Goal: Information Seeking & Learning: Learn about a topic

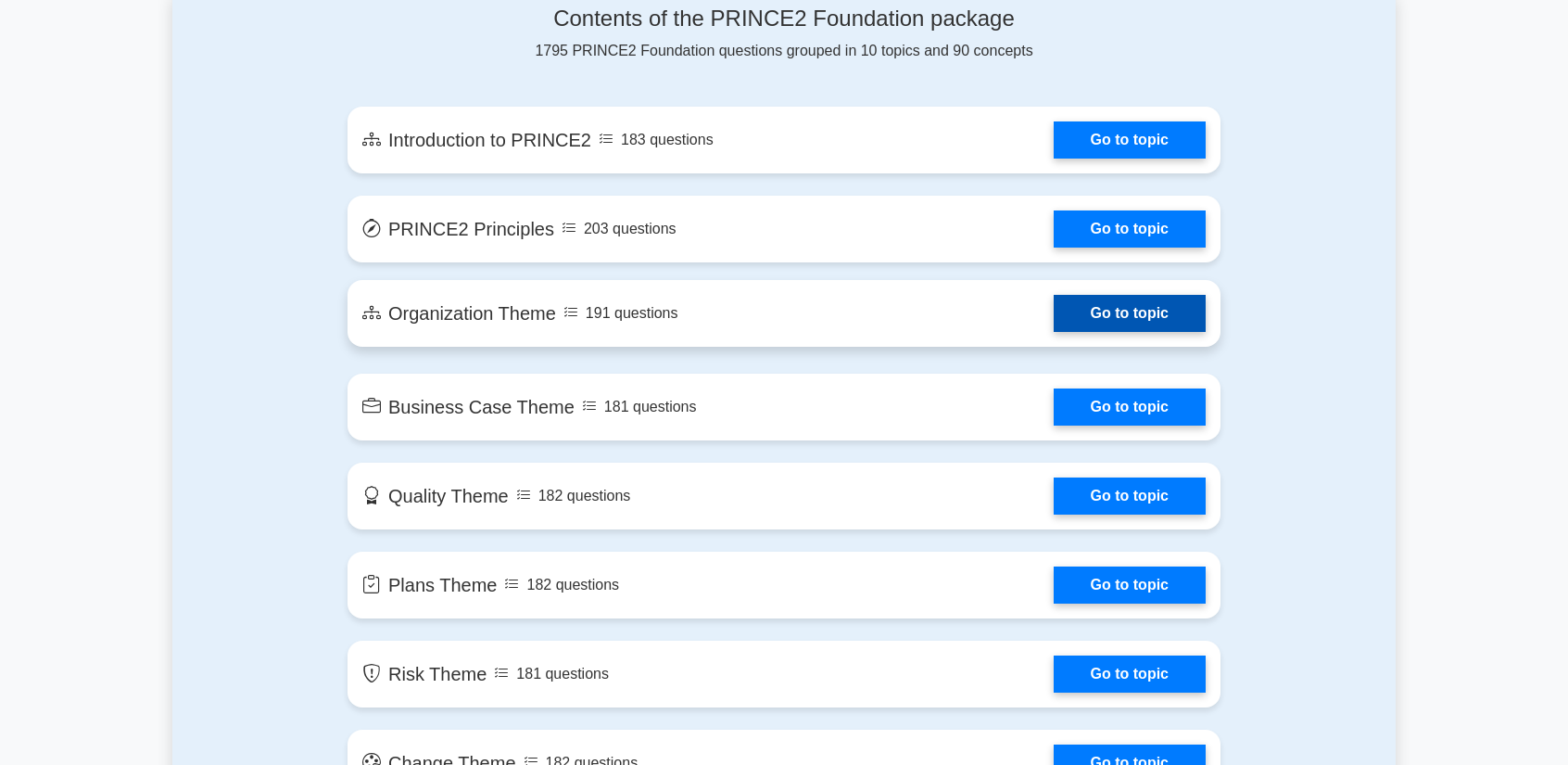
scroll to position [1020, 0]
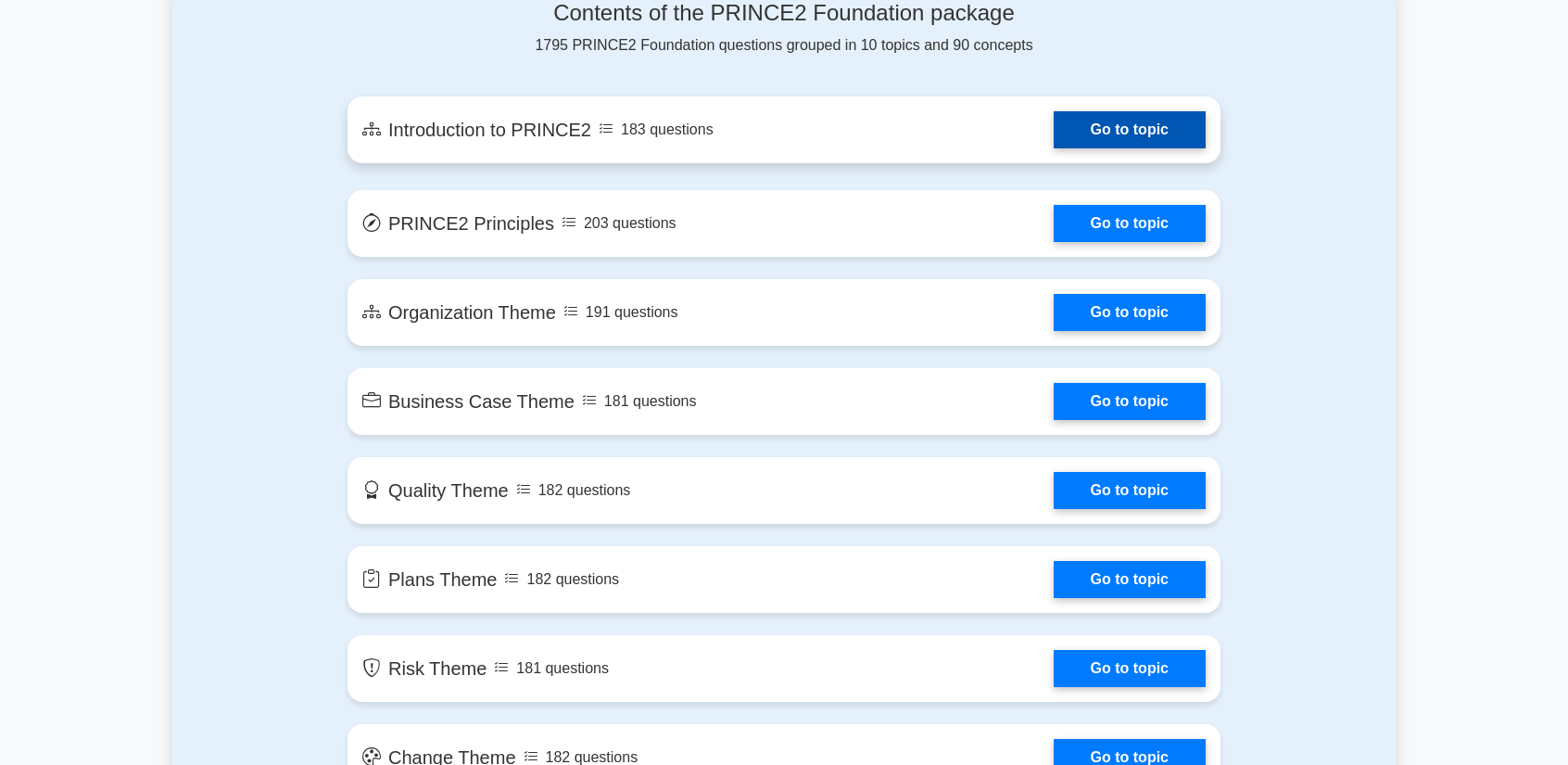
click at [1093, 122] on link "Go to topic" at bounding box center [1130, 129] width 152 height 37
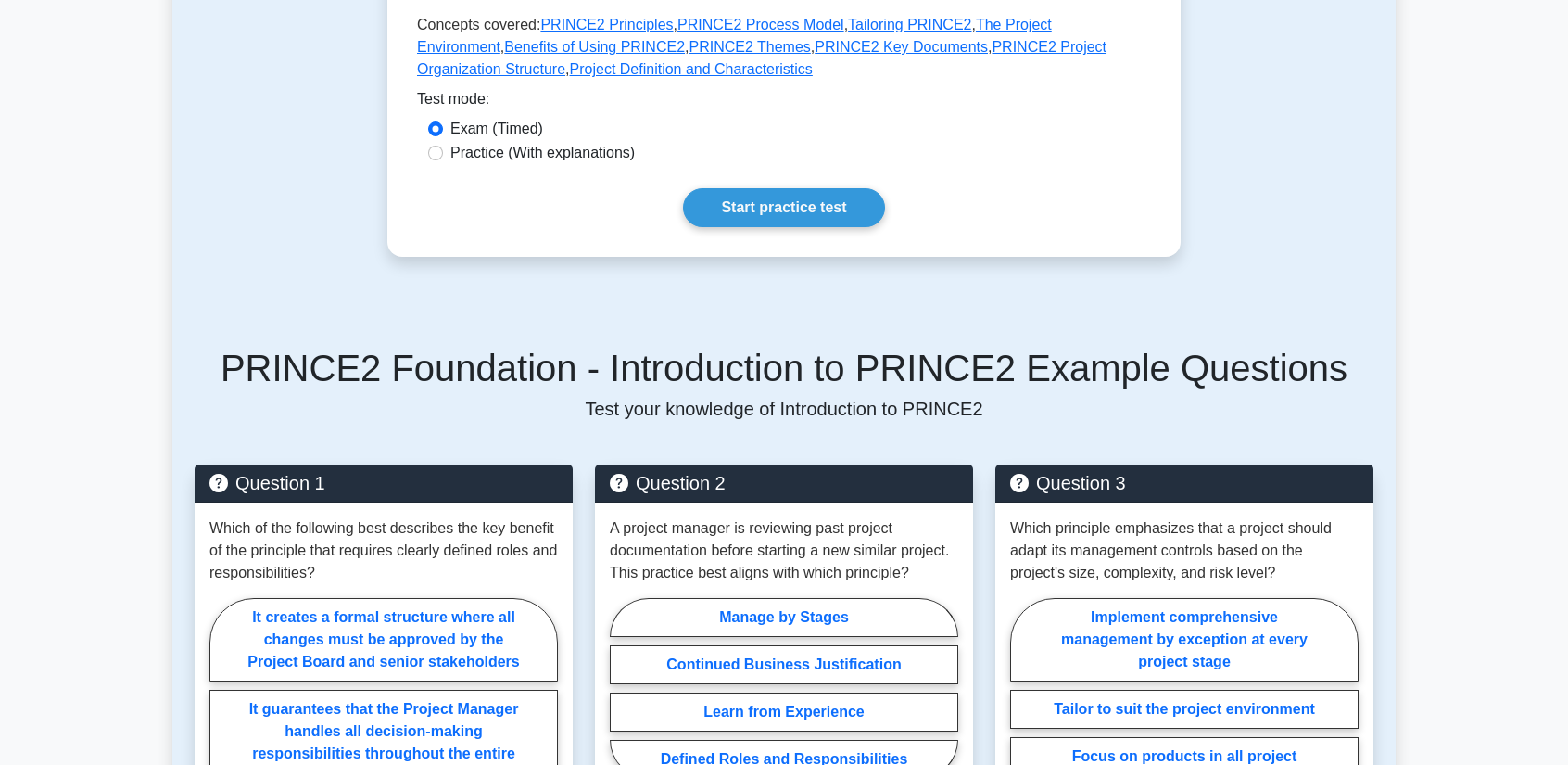
scroll to position [834, 0]
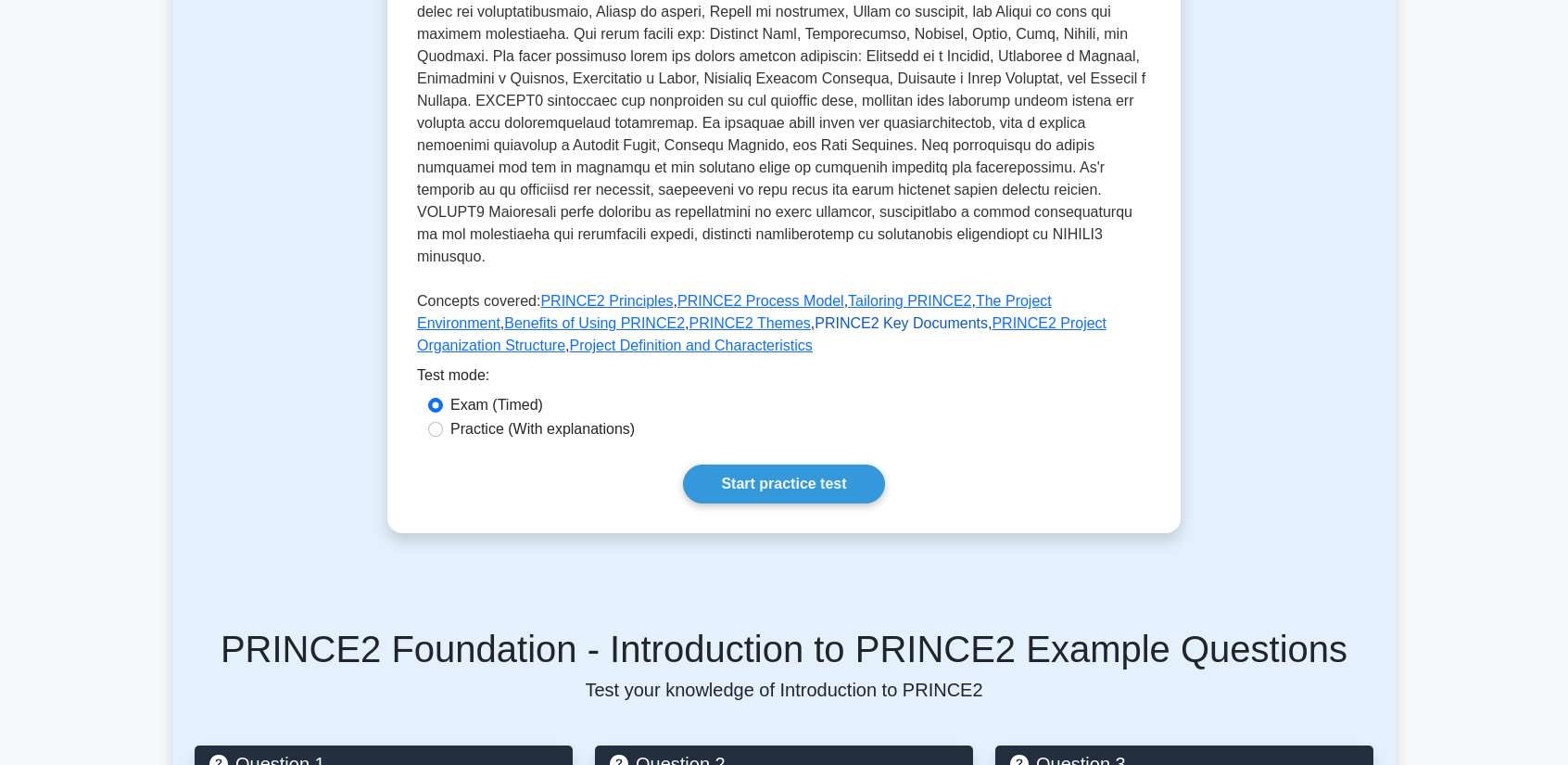
scroll to position [556, 0]
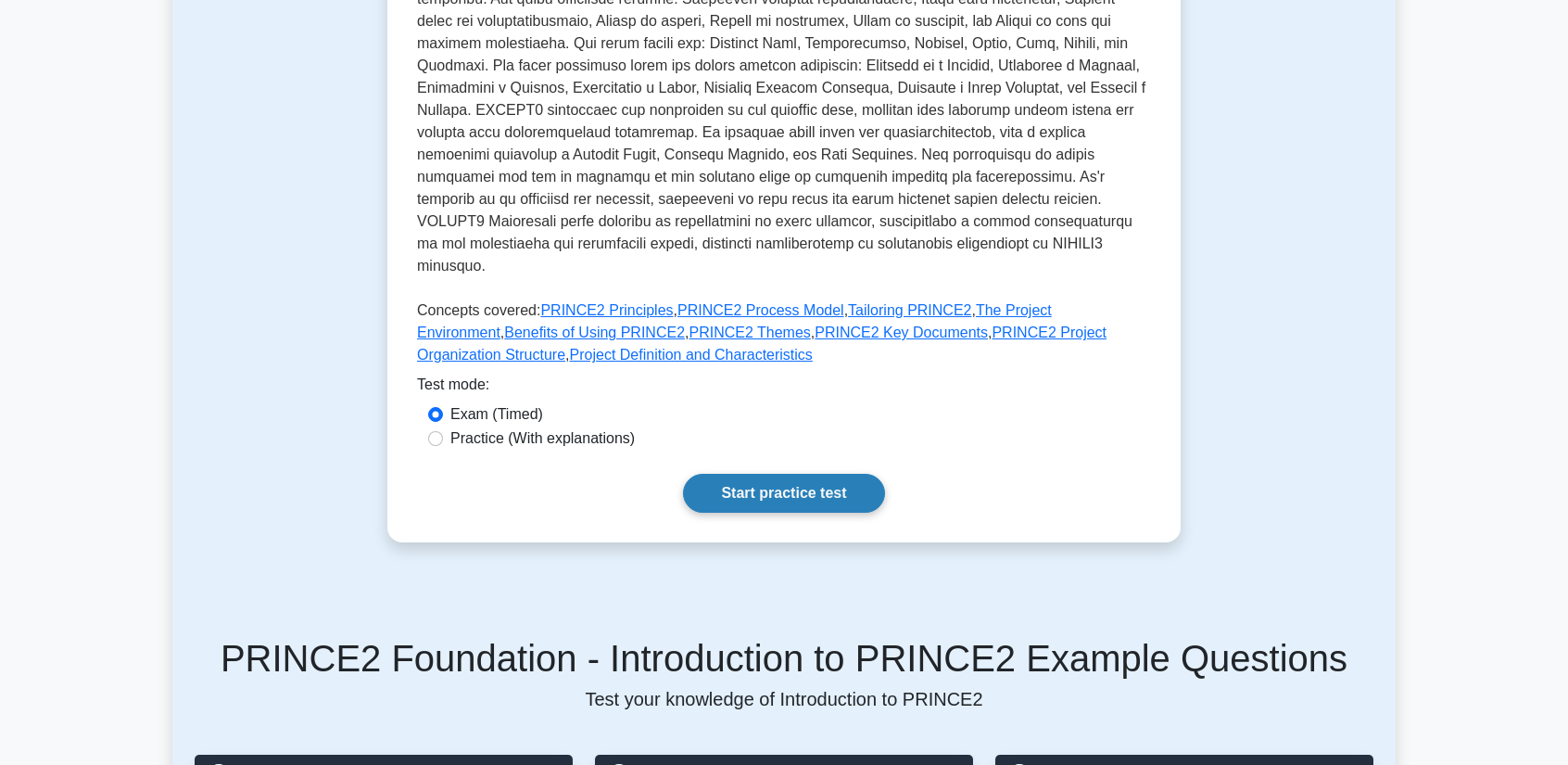
click at [807, 473] on link "Start practice test" at bounding box center [783, 492] width 201 height 39
